Goal: Task Accomplishment & Management: Use online tool/utility

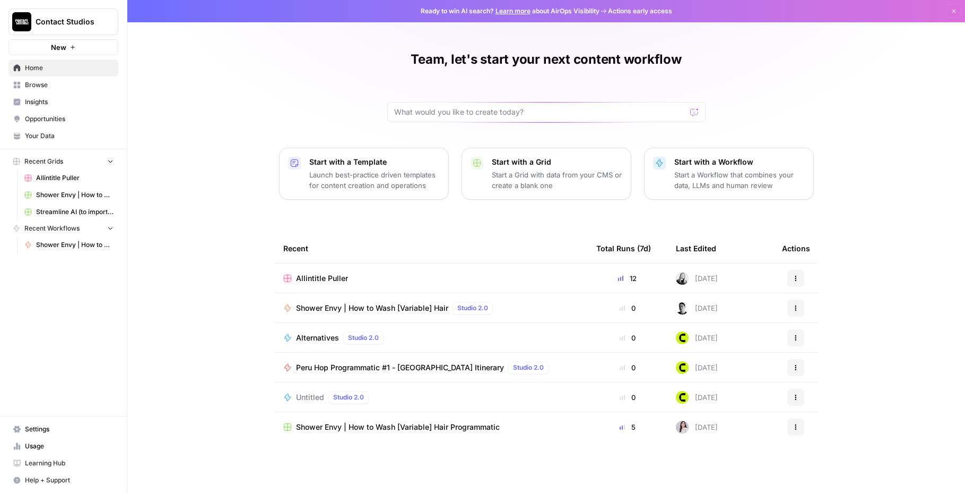
click at [35, 194] on link "Shower Envy | How to Wash [Variable] Hair Programmatic" at bounding box center [69, 194] width 99 height 17
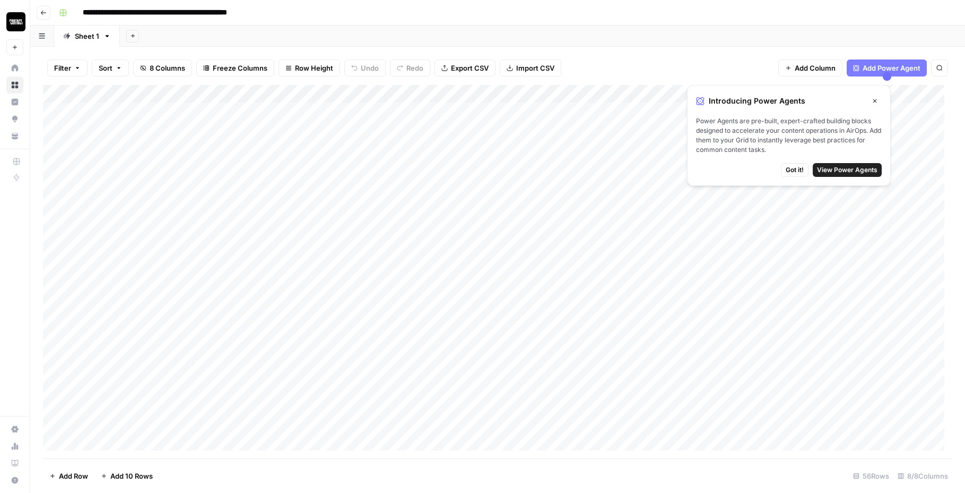
click at [799, 172] on span "Got it!" at bounding box center [795, 170] width 18 height 10
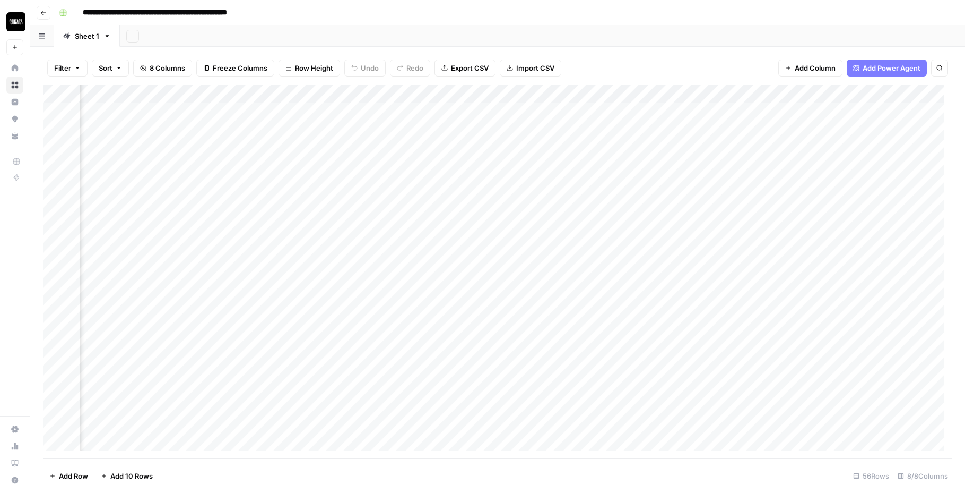
scroll to position [0, 398]
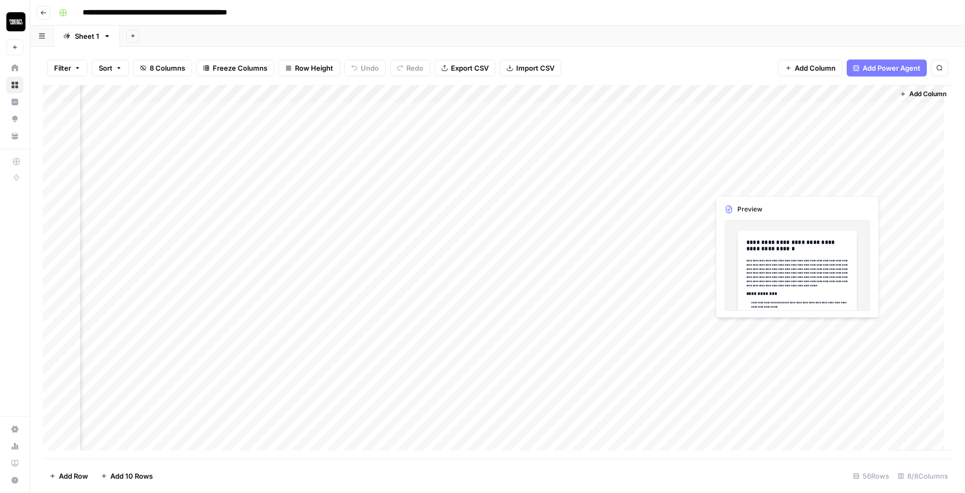
click at [822, 178] on div "Add Column" at bounding box center [498, 271] width 910 height 373
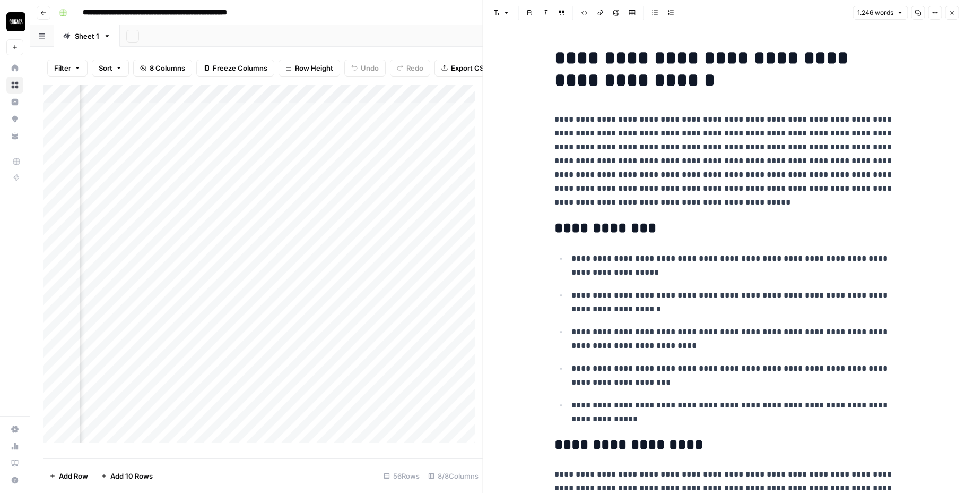
scroll to position [2, 0]
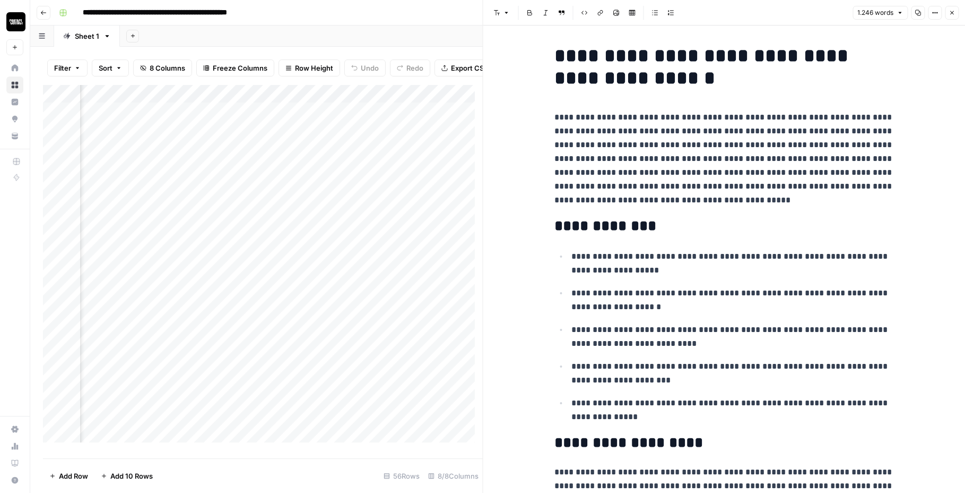
click at [951, 13] on icon "button" at bounding box center [952, 13] width 6 height 6
